Goal: Information Seeking & Learning: Learn about a topic

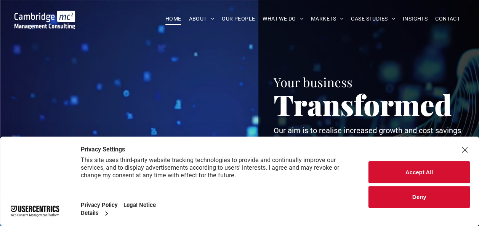
click at [436, 169] on button "Accept All" at bounding box center [419, 173] width 101 height 22
click at [466, 152] on div "Close Layer" at bounding box center [464, 150] width 11 height 11
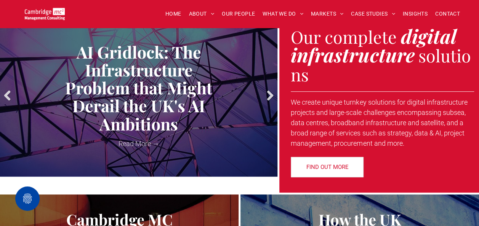
scroll to position [313, 0]
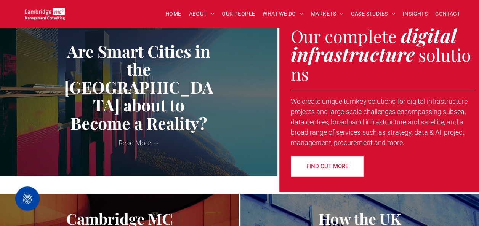
drag, startPoint x: 293, startPoint y: 100, endPoint x: 407, endPoint y: 143, distance: 122.1
click at [407, 143] on div "AI at the Edge: The Backbone of Digital Infrastructure by Duncan Clubb • 25 Sep…" at bounding box center [239, 103] width 479 height 178
click at [364, 127] on p "We create unique turnkey solutions for digital infrastructure projects and larg…" at bounding box center [383, 121] width 185 height 51
click at [295, 101] on span "We create unique turnkey solutions for digital infrastructure projects and larg…" at bounding box center [379, 122] width 177 height 49
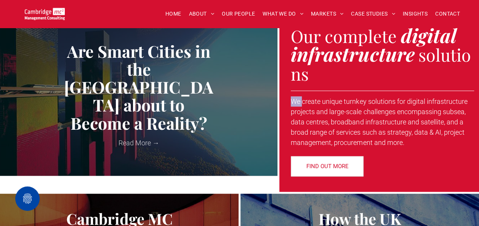
click at [295, 101] on span "We create unique turnkey solutions for digital infrastructure projects and larg…" at bounding box center [379, 122] width 177 height 49
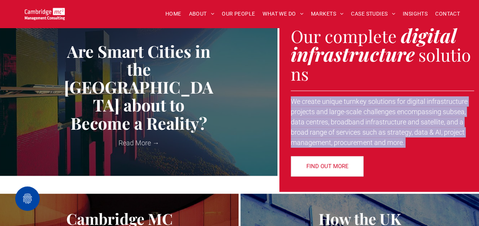
click at [295, 101] on span "We create unique turnkey solutions for digital infrastructure projects and larg…" at bounding box center [379, 122] width 177 height 49
copy div "We create unique turnkey solutions for digital infrastructure projects and larg…"
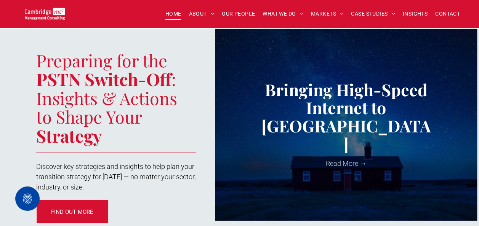
scroll to position [1049, 0]
